Goal: Check status: Check status

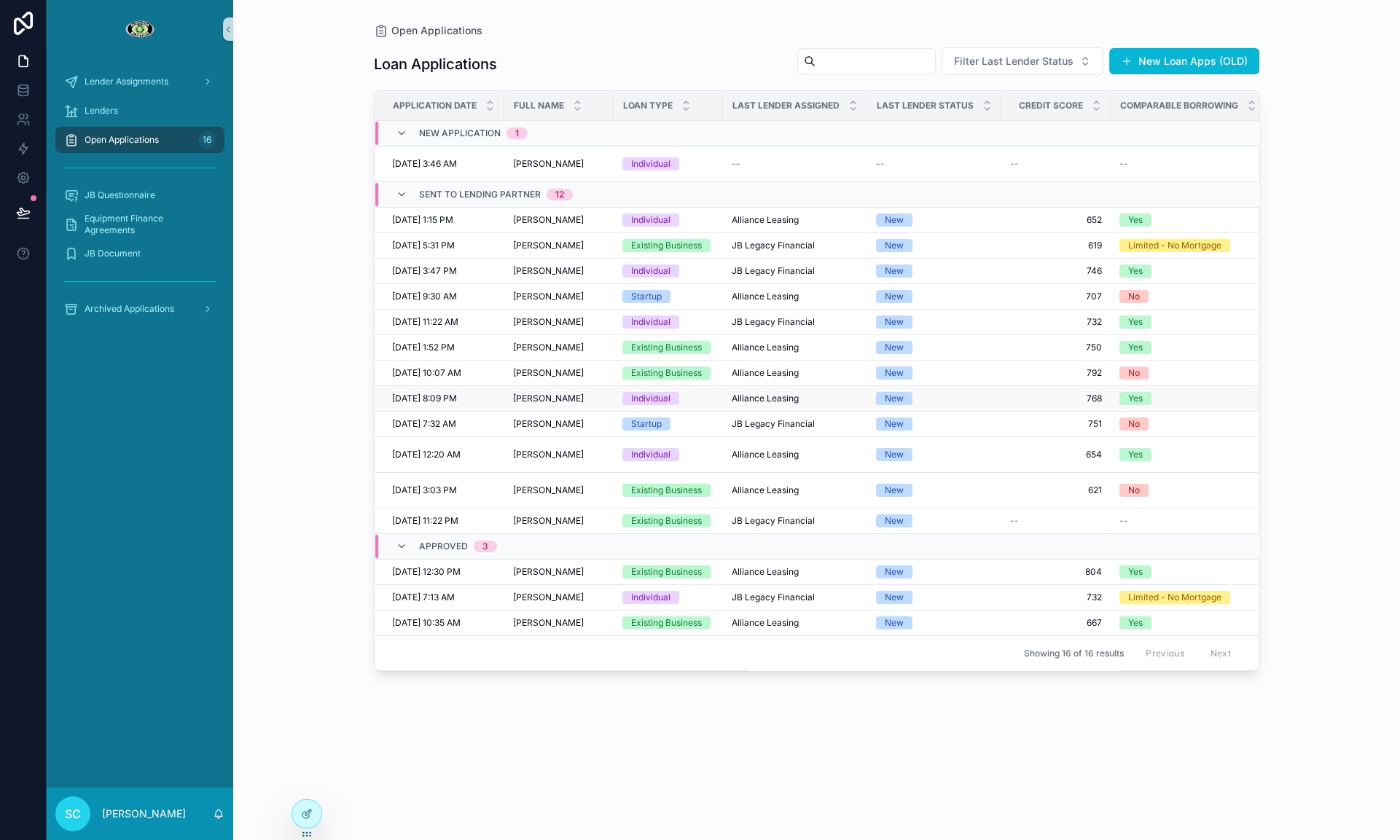
scroll to position [0, 6]
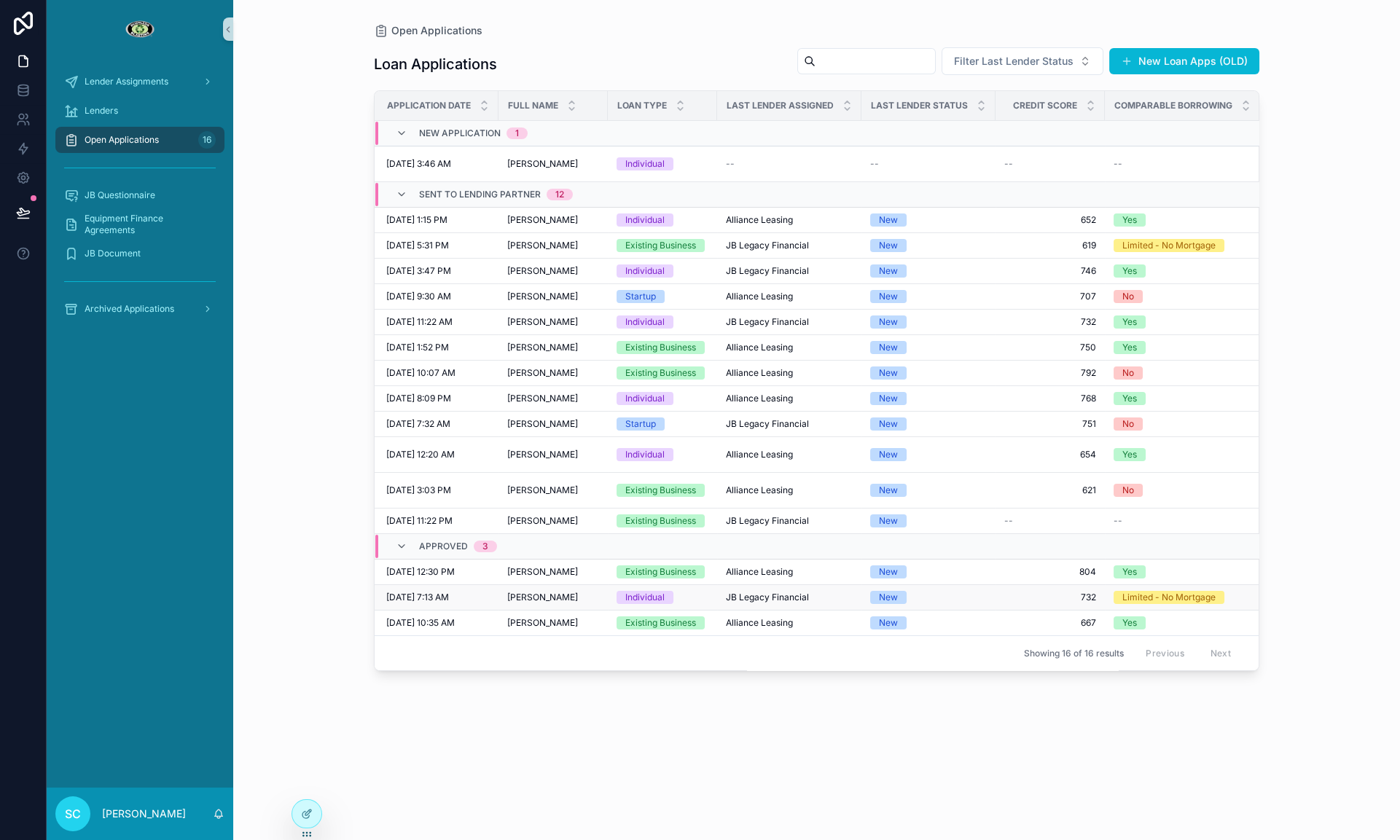
click at [554, 604] on span "[PERSON_NAME]" at bounding box center [543, 598] width 71 height 11
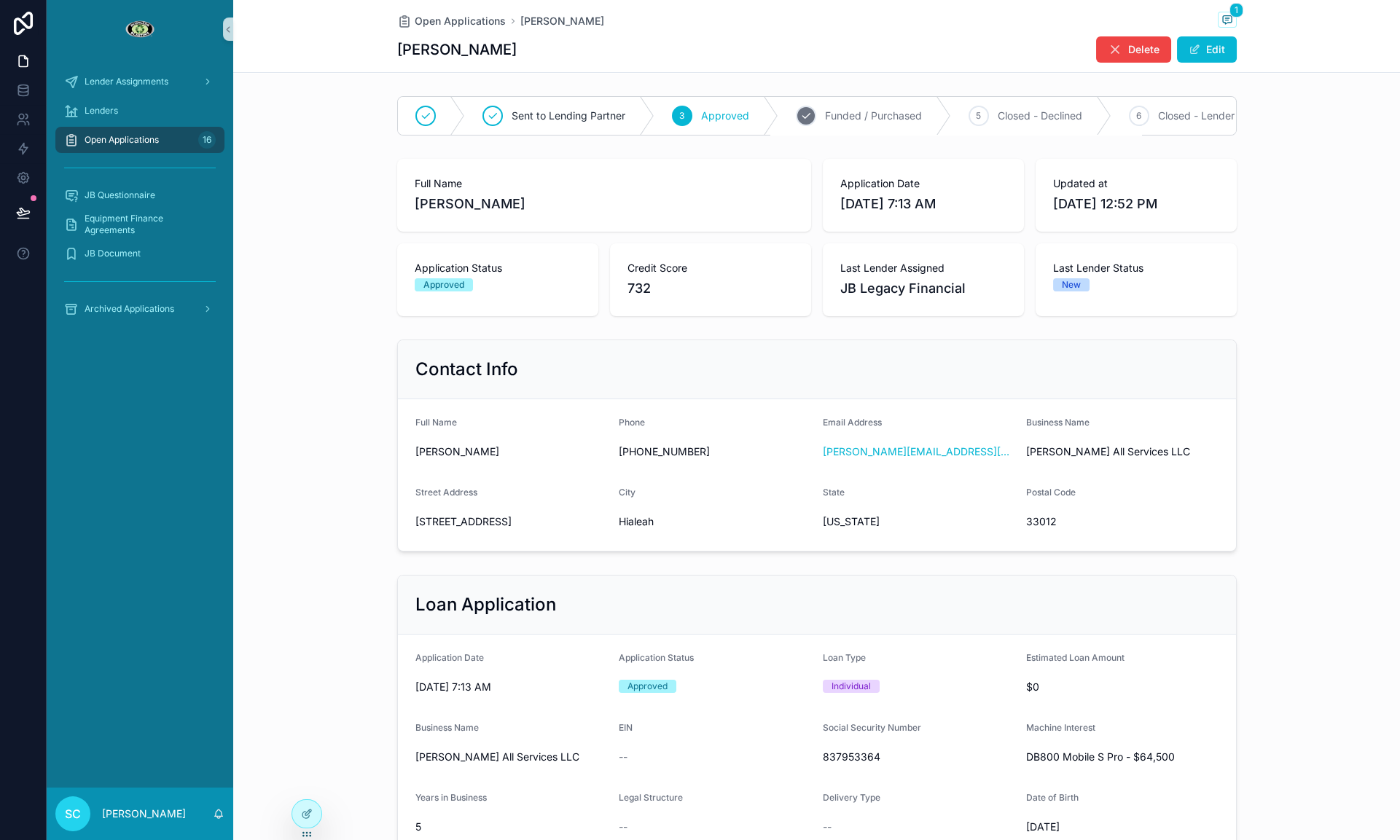
click at [889, 110] on span "Funded / Purchased" at bounding box center [874, 115] width 97 height 14
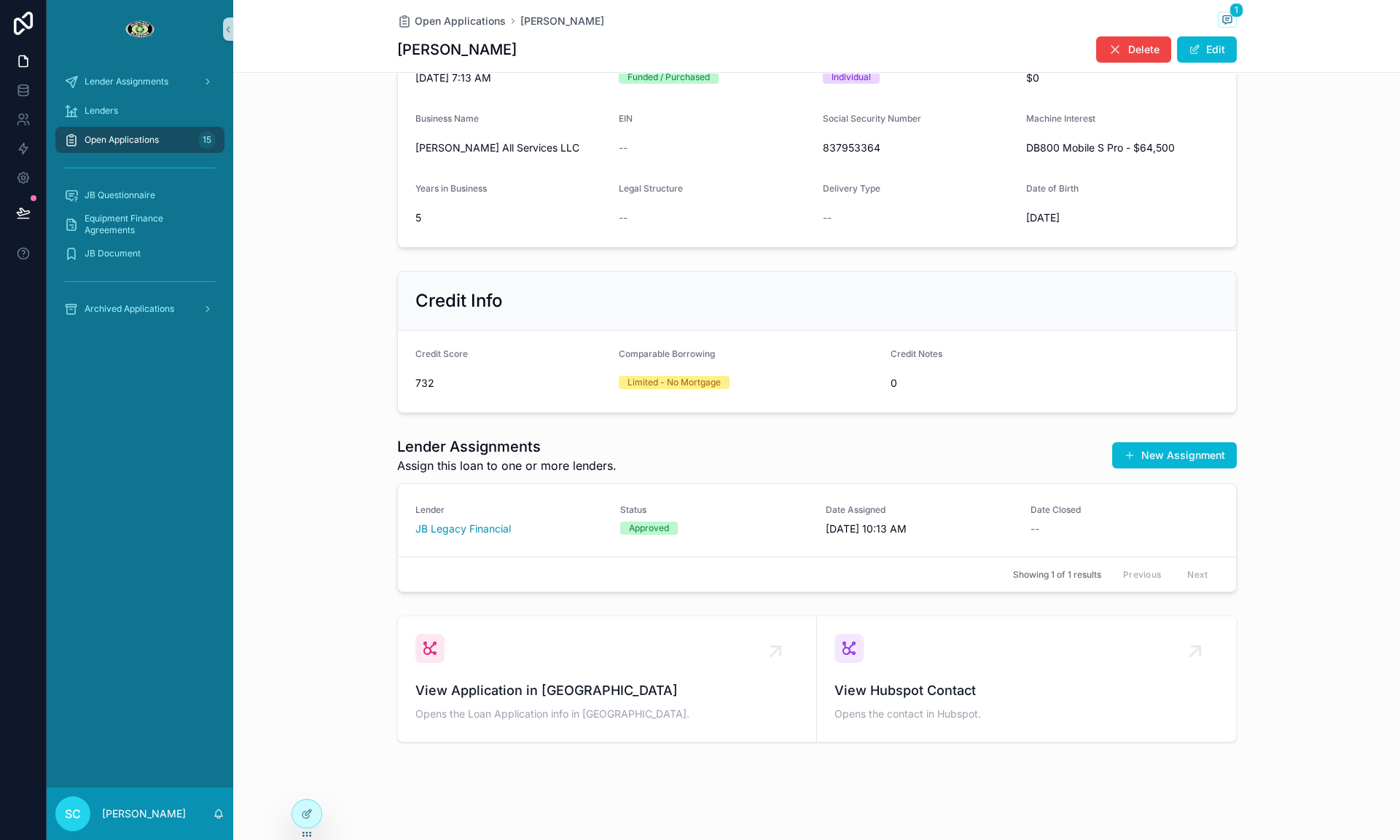
click at [705, 523] on div "Approved" at bounding box center [713, 528] width 188 height 13
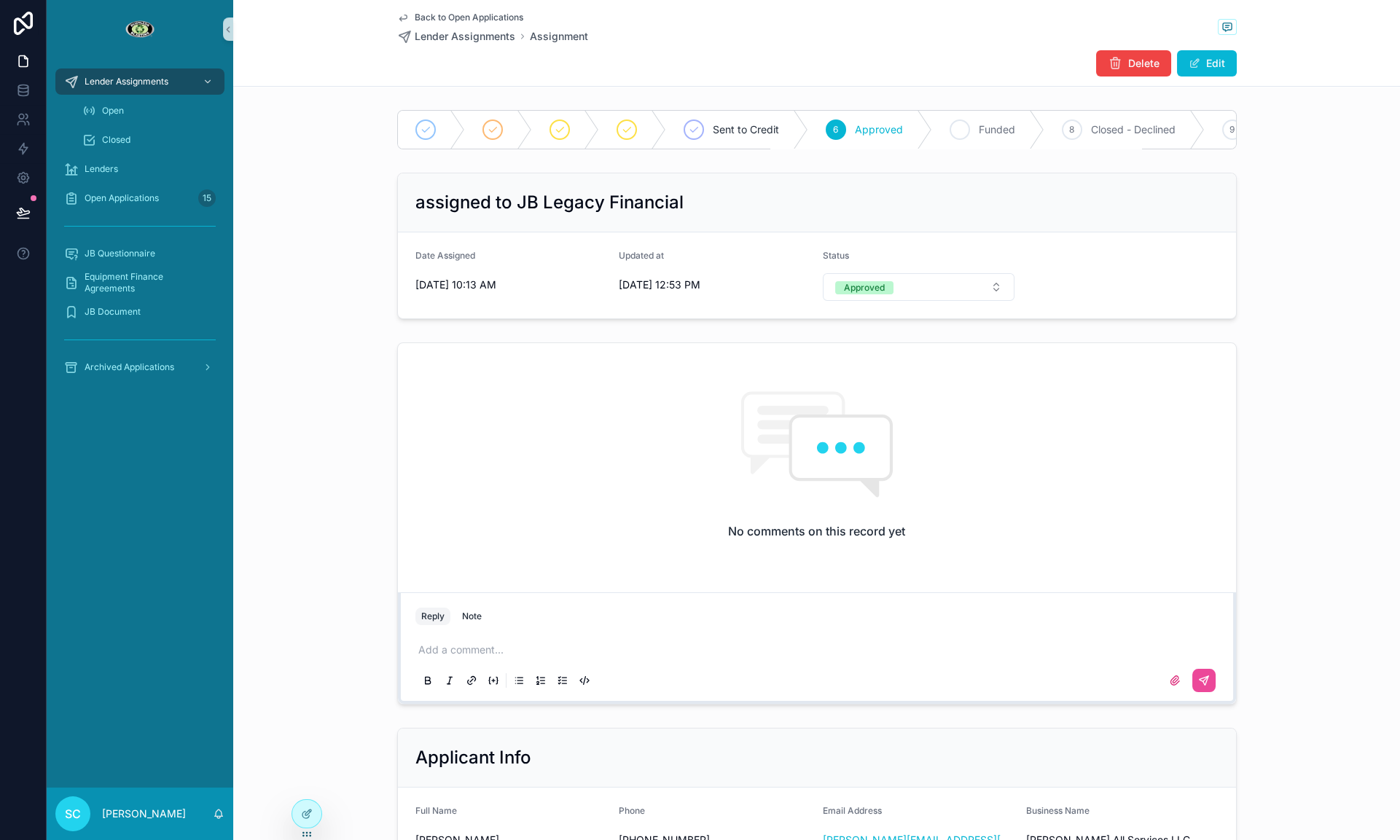
click at [951, 115] on div "7 Funded" at bounding box center [988, 130] width 113 height 38
click at [428, 24] on div "Back to Open Applications Lender Assignments Assignment" at bounding box center [493, 28] width 191 height 32
click at [428, 20] on span "Back to Open Applications" at bounding box center [469, 17] width 109 height 11
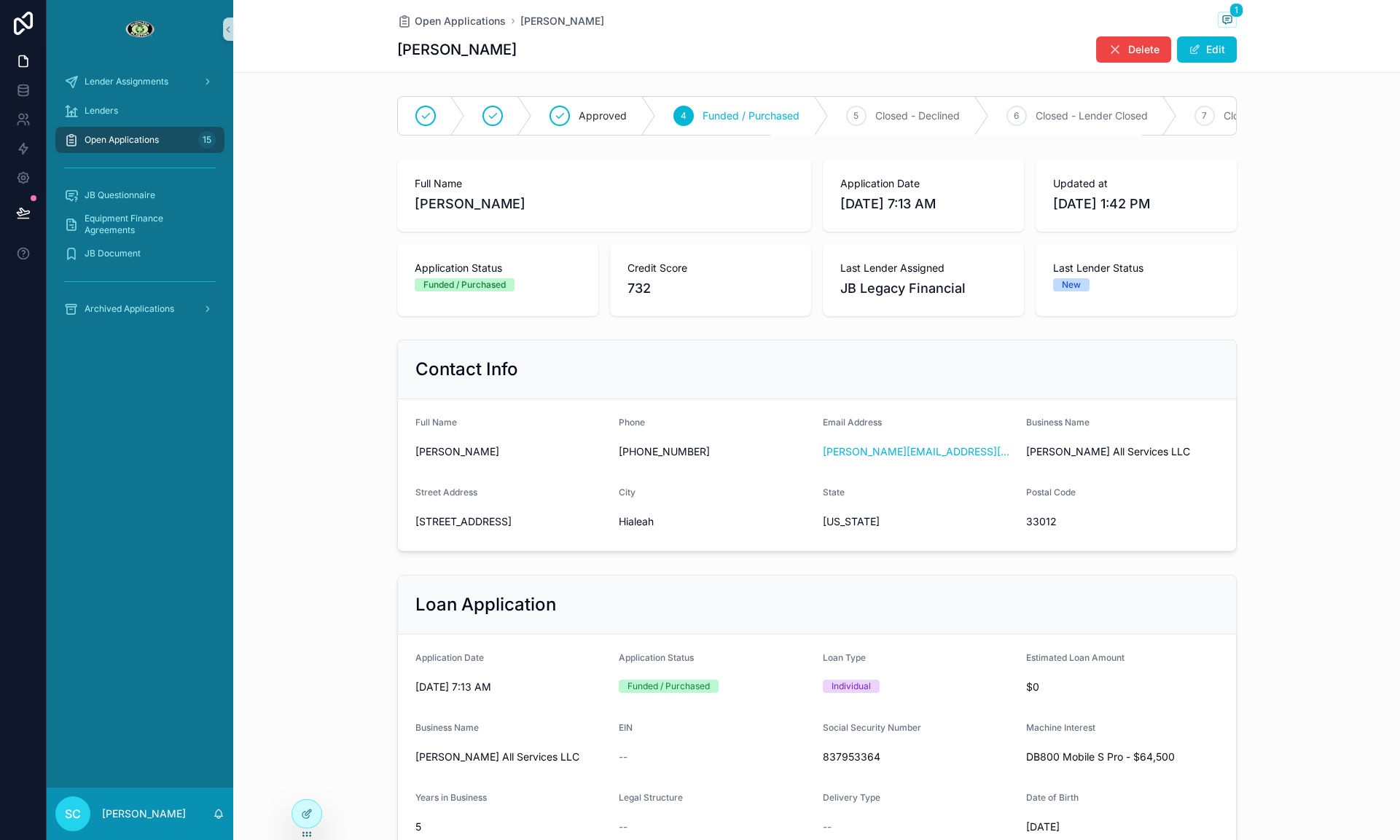
click at [103, 141] on span "Open Applications" at bounding box center [122, 140] width 74 height 11
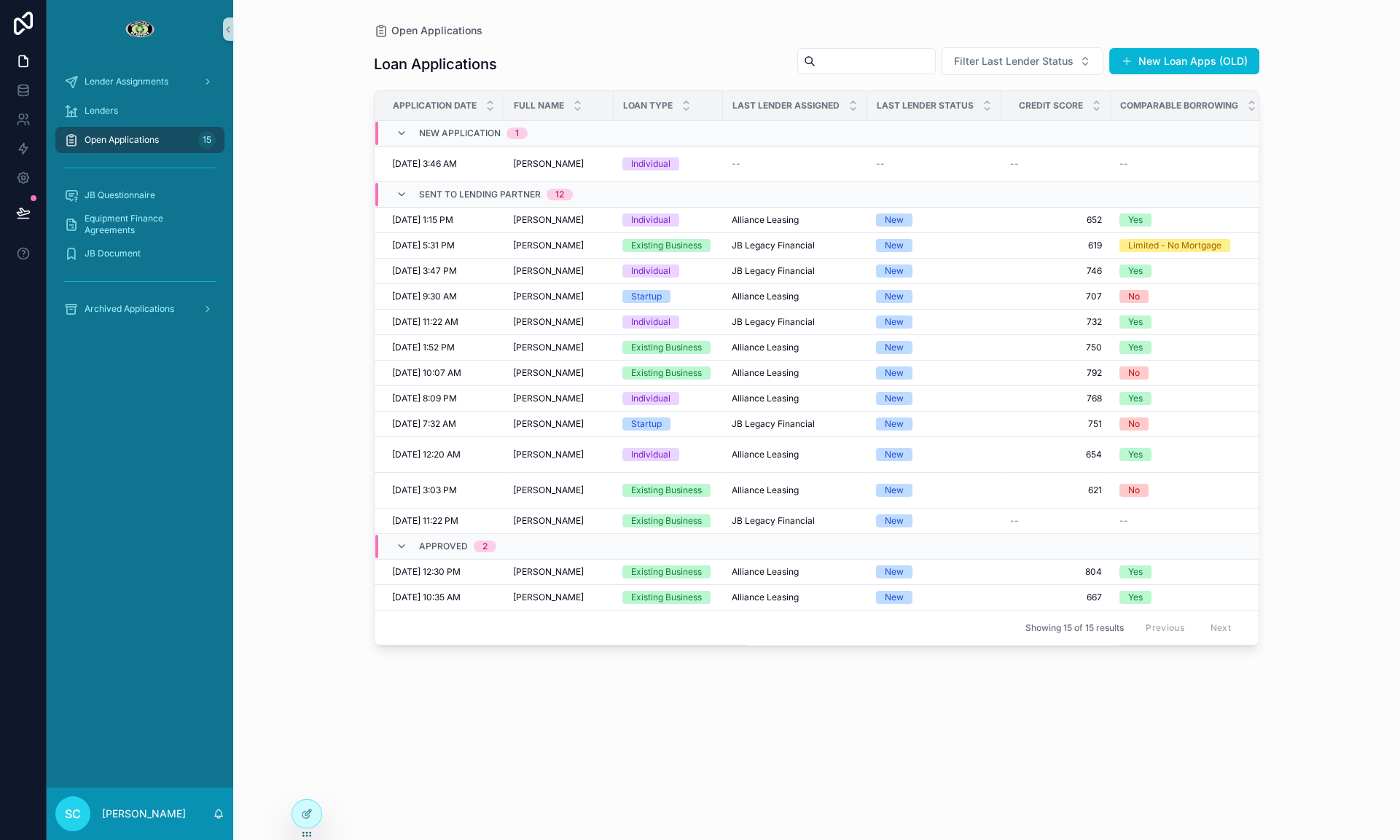
click at [540, 527] on span "[PERSON_NAME]" at bounding box center [548, 521] width 71 height 11
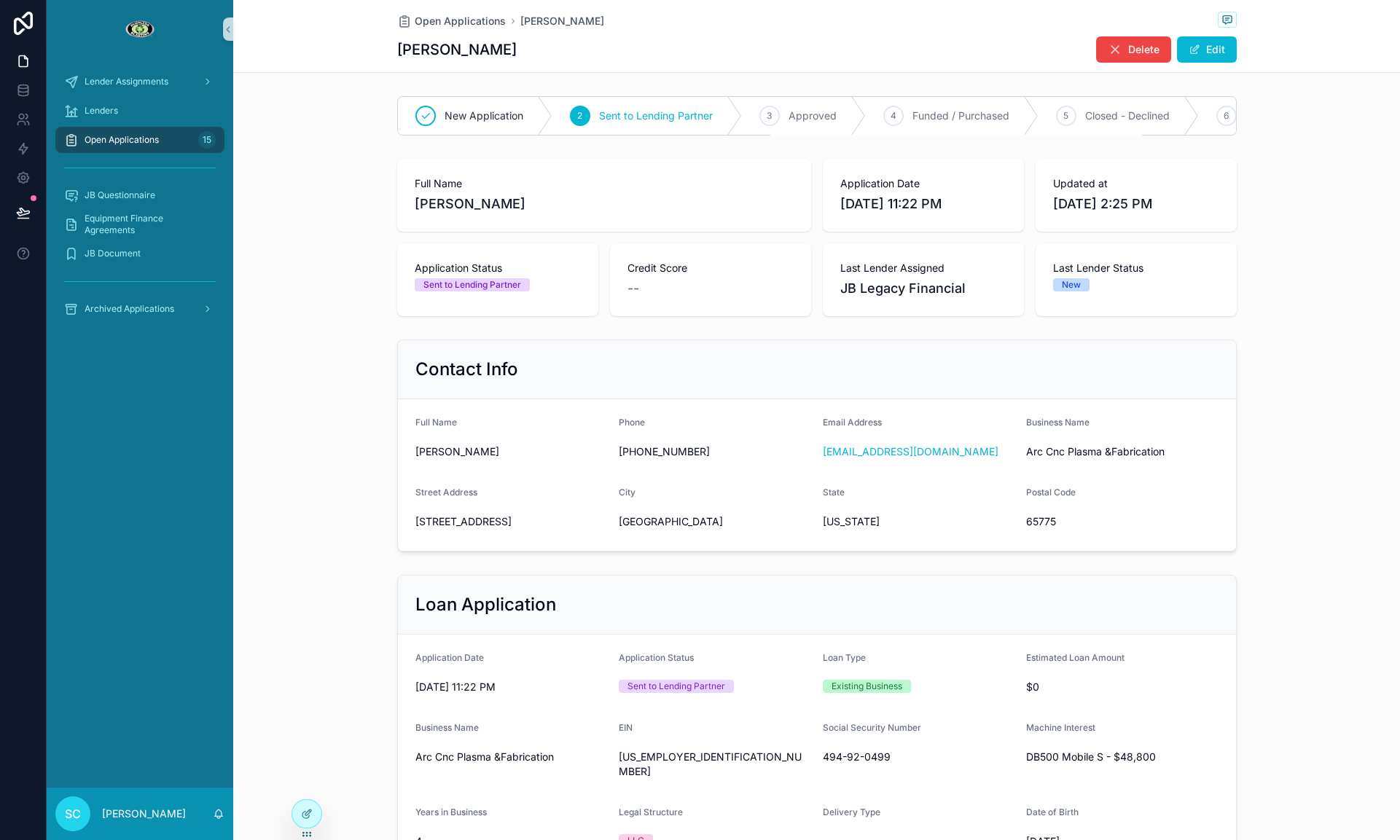
click at [465, 51] on h1 "[PERSON_NAME]" at bounding box center [457, 49] width 119 height 20
copy h1 "[PERSON_NAME]"
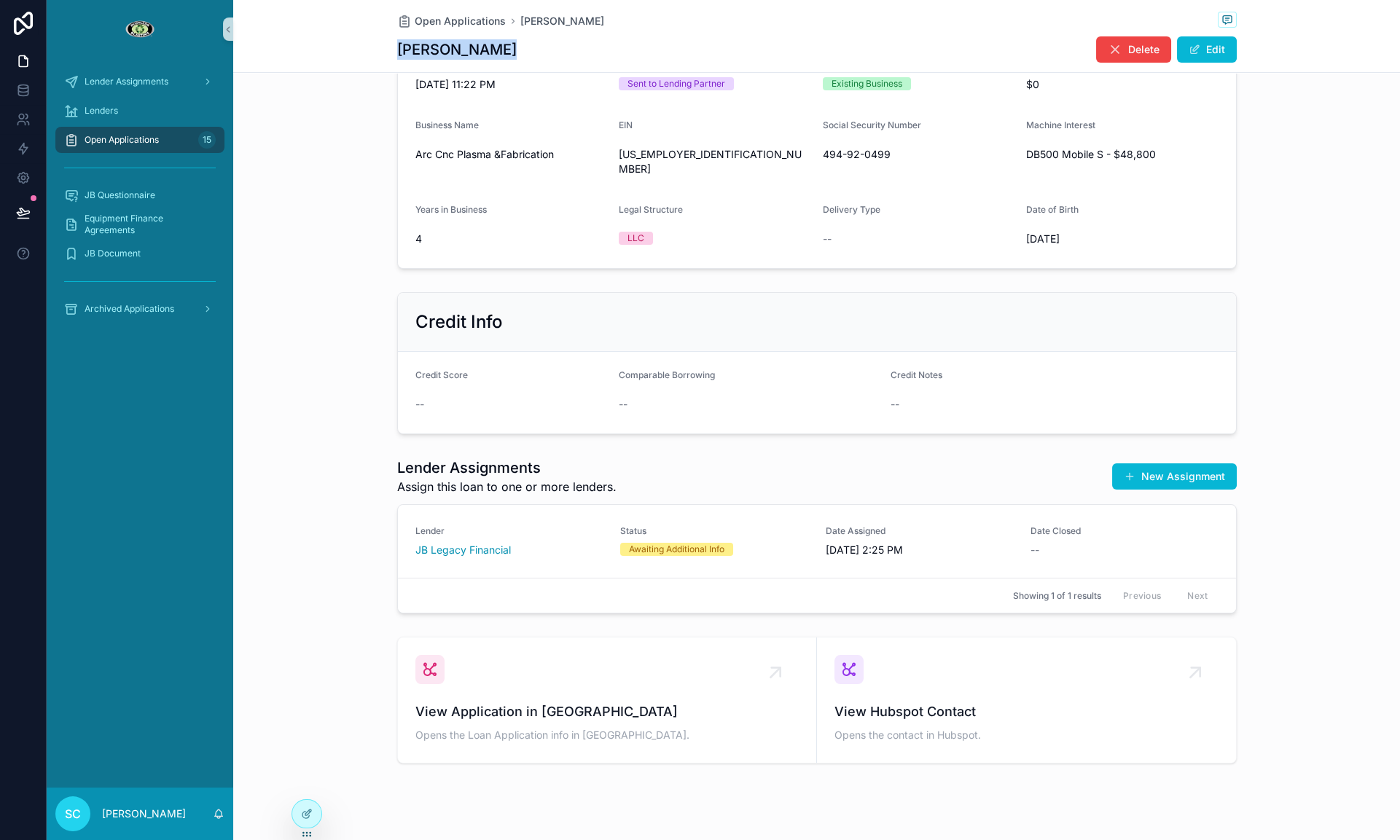
scroll to position [609, 0]
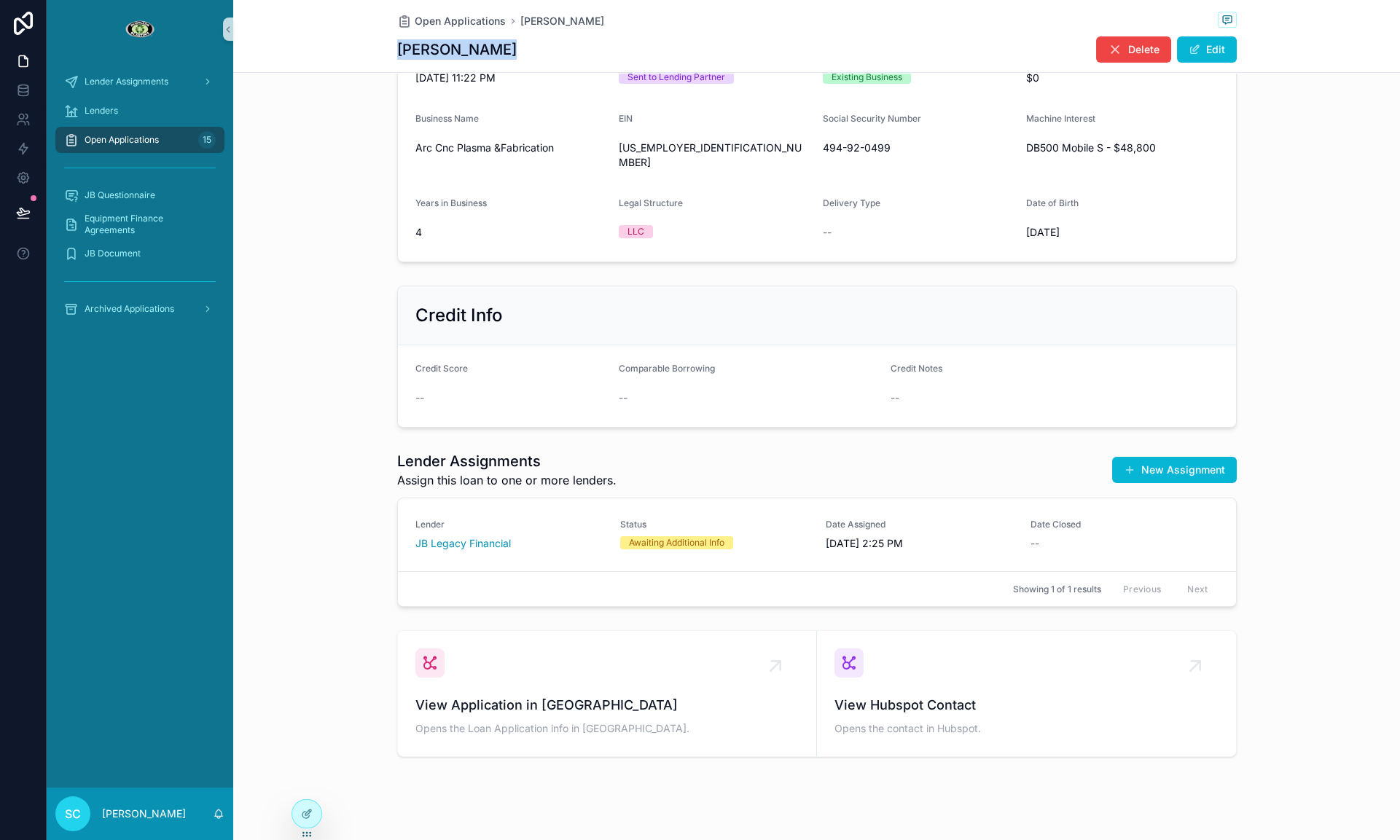
click at [94, 139] on span "Open Applications" at bounding box center [122, 140] width 74 height 11
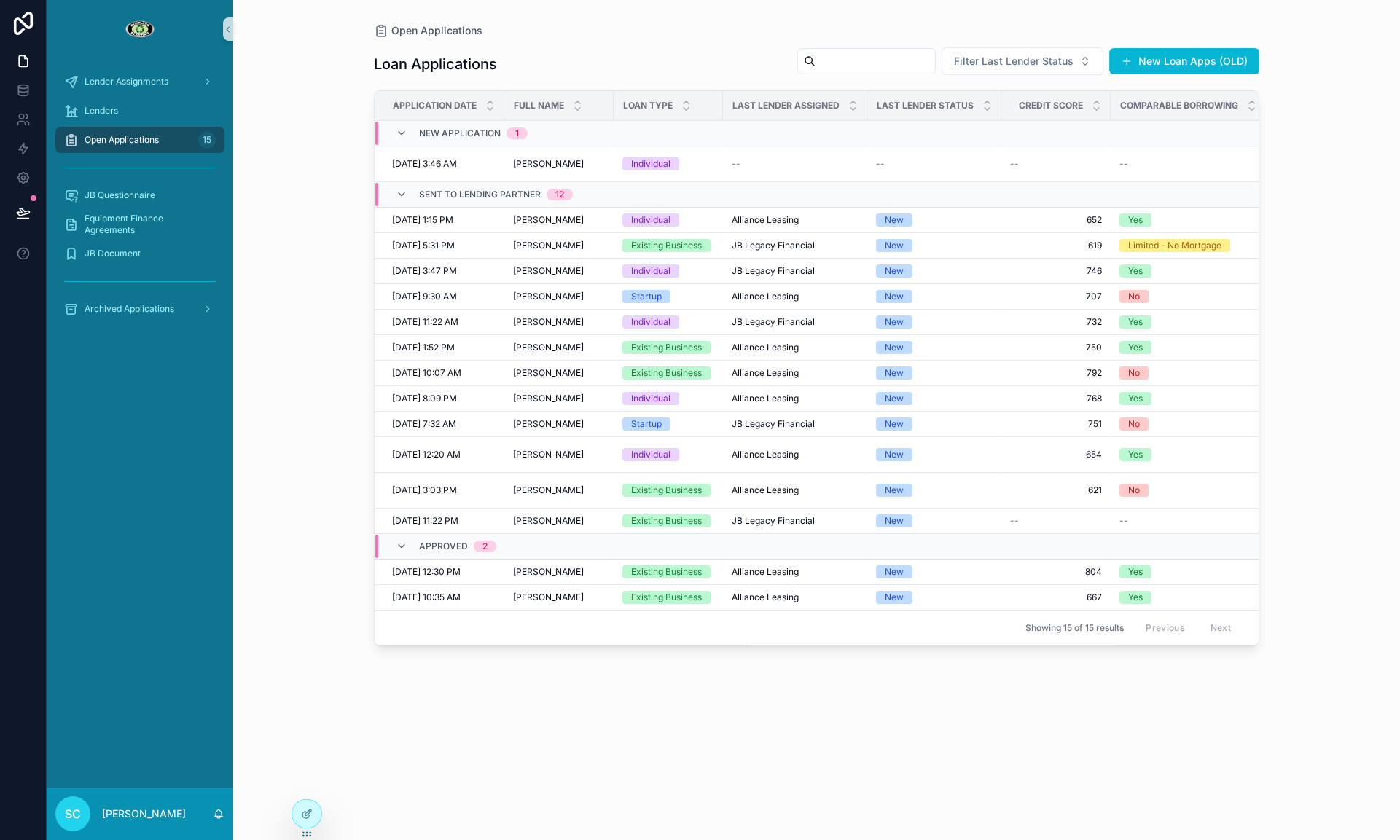
scroll to position [0, 6]
